Goal: Task Accomplishment & Management: Use online tool/utility

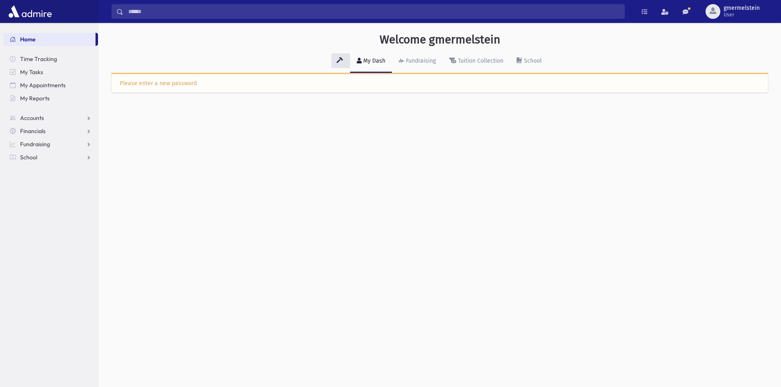
click at [151, 82] on div "Please enter a new password" at bounding box center [440, 83] width 640 height 9
click at [177, 90] on div "Please enter a new password" at bounding box center [439, 83] width 656 height 20
click at [177, 89] on div "Please enter a new password" at bounding box center [439, 83] width 656 height 20
click at [736, 12] on span "User" at bounding box center [741, 14] width 36 height 7
click at [727, 82] on link "Logout" at bounding box center [731, 83] width 66 height 15
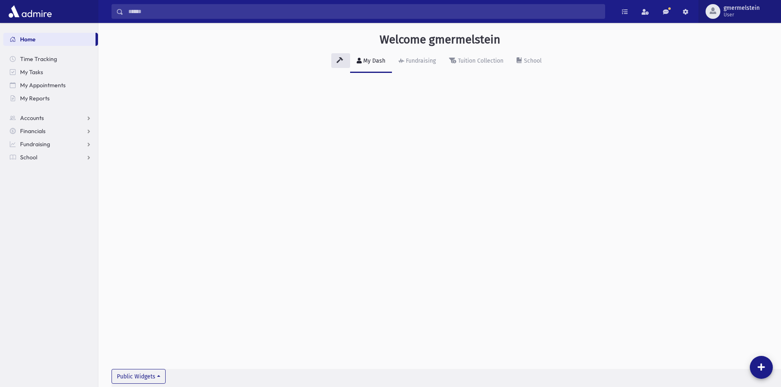
click at [741, 15] on span "User" at bounding box center [741, 14] width 36 height 7
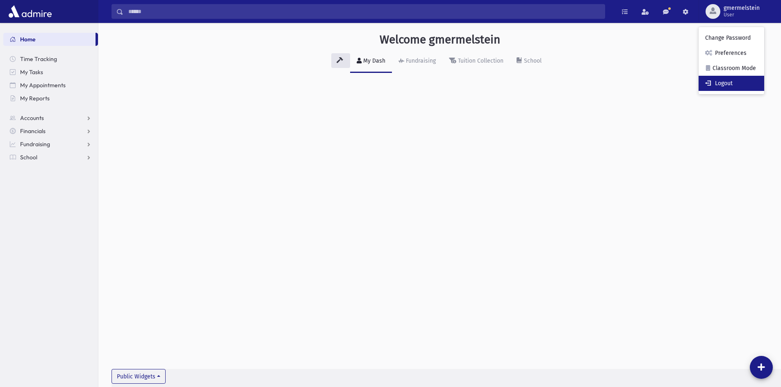
click at [723, 85] on link "Logout" at bounding box center [731, 83] width 66 height 15
click at [663, 82] on div "Welcome gmermelstein My Dash Fundraising Tuition Collection School Public Widge…" at bounding box center [439, 59] width 682 height 73
click at [478, 127] on div "Welcome gmermelstein My Dash Fundraising Tuition Collection School Public Widge…" at bounding box center [439, 205] width 682 height 364
click at [435, 292] on div "Welcome gmermelstein My Dash Fundraising Tuition Collection School Public Widge…" at bounding box center [439, 205] width 682 height 364
drag, startPoint x: 17, startPoint y: 0, endPoint x: 174, endPoint y: 124, distance: 199.9
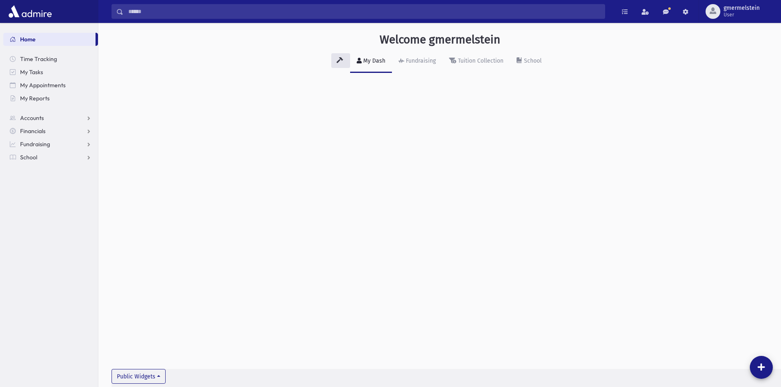
click at [174, 124] on div "Welcome gmermelstein My Dash Fundraising Tuition Collection School Public Widge…" at bounding box center [439, 205] width 682 height 364
click at [377, 68] on link "My Dash" at bounding box center [371, 61] width 42 height 23
click at [534, 56] on link "School" at bounding box center [529, 61] width 38 height 23
click at [363, 63] on div "My Dash" at bounding box center [374, 60] width 24 height 7
click at [25, 155] on span "School" at bounding box center [28, 157] width 17 height 7
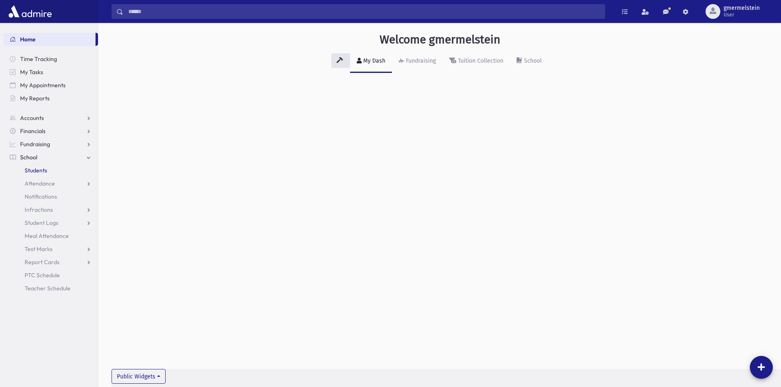
click at [42, 171] on span "Students" at bounding box center [36, 170] width 23 height 7
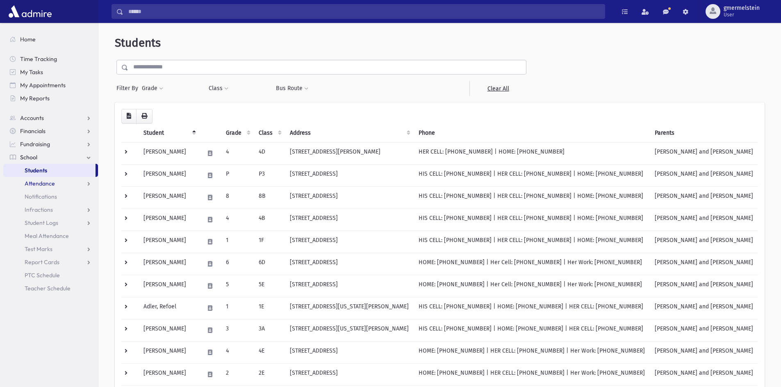
click at [41, 185] on span "Attendance" at bounding box center [40, 183] width 30 height 7
click at [40, 195] on span "Entry" at bounding box center [38, 196] width 14 height 7
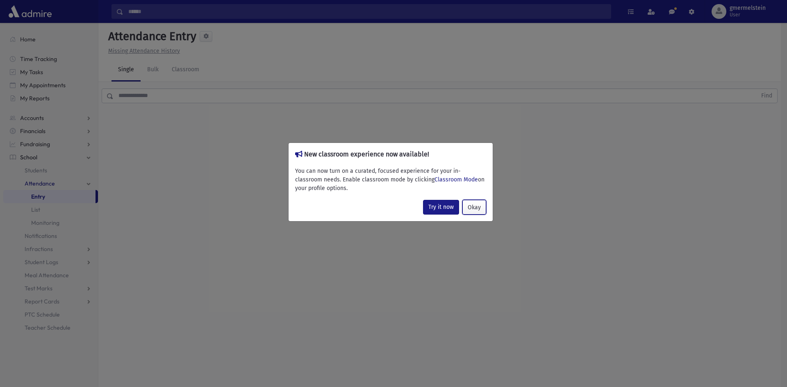
click at [478, 209] on button "Okay" at bounding box center [474, 207] width 24 height 15
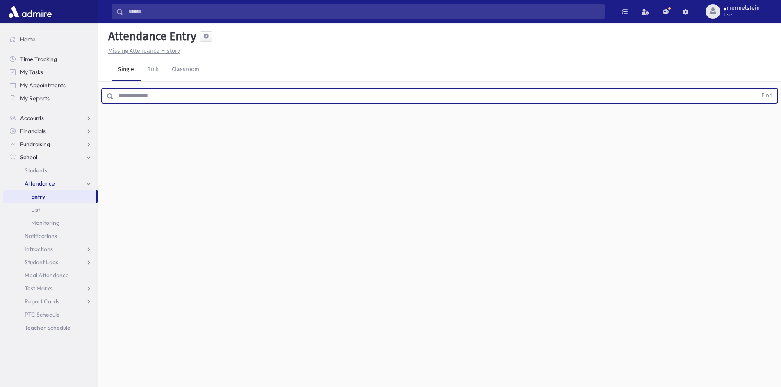
click at [151, 100] on input "text" at bounding box center [435, 96] width 643 height 15
